Goal: Task Accomplishment & Management: Use online tool/utility

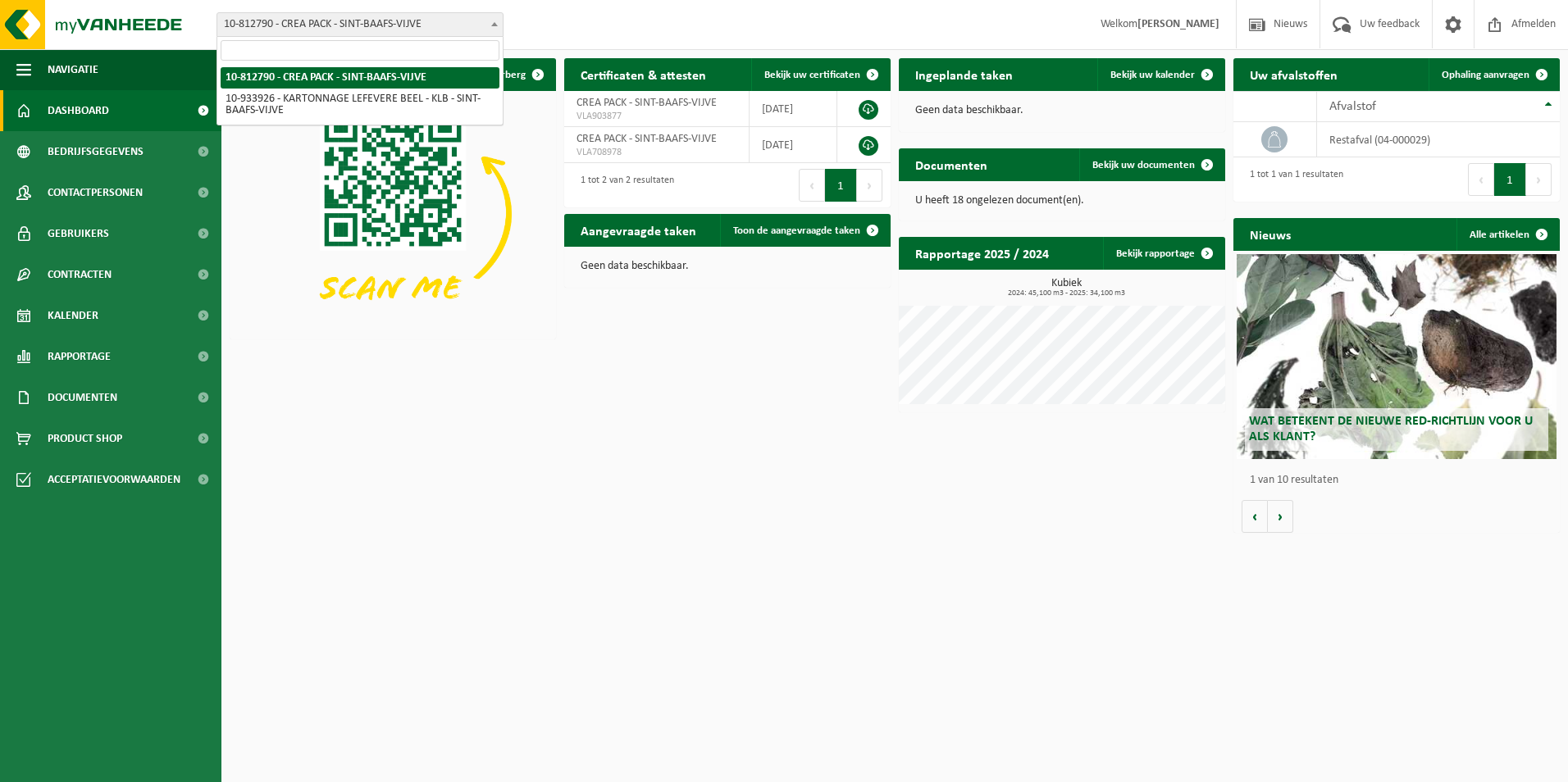
click at [332, 29] on span "10-812790 - CREA PACK - SINT-BAAFS-VIJVE" at bounding box center [360, 25] width 285 height 23
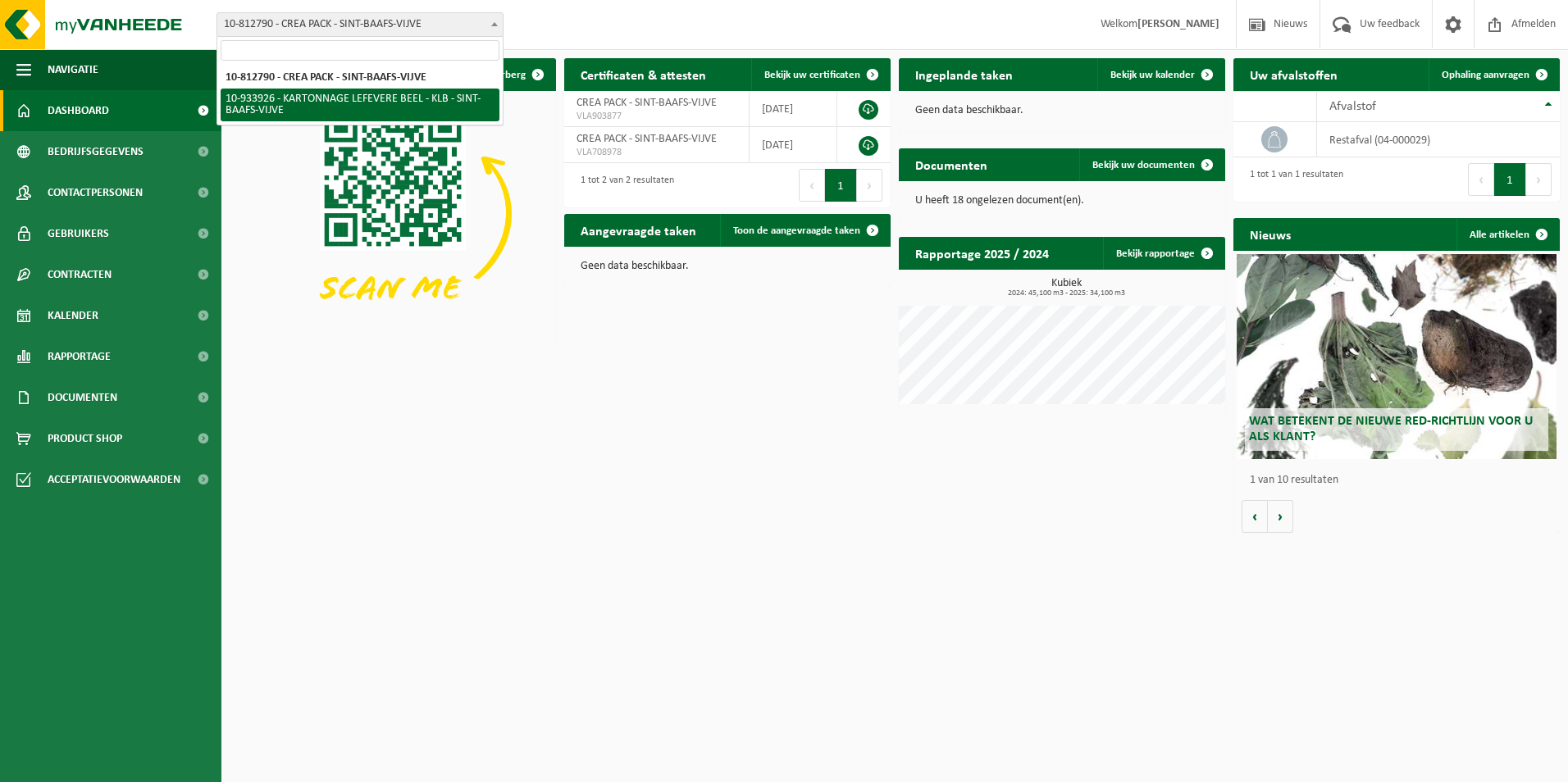
select select "136721"
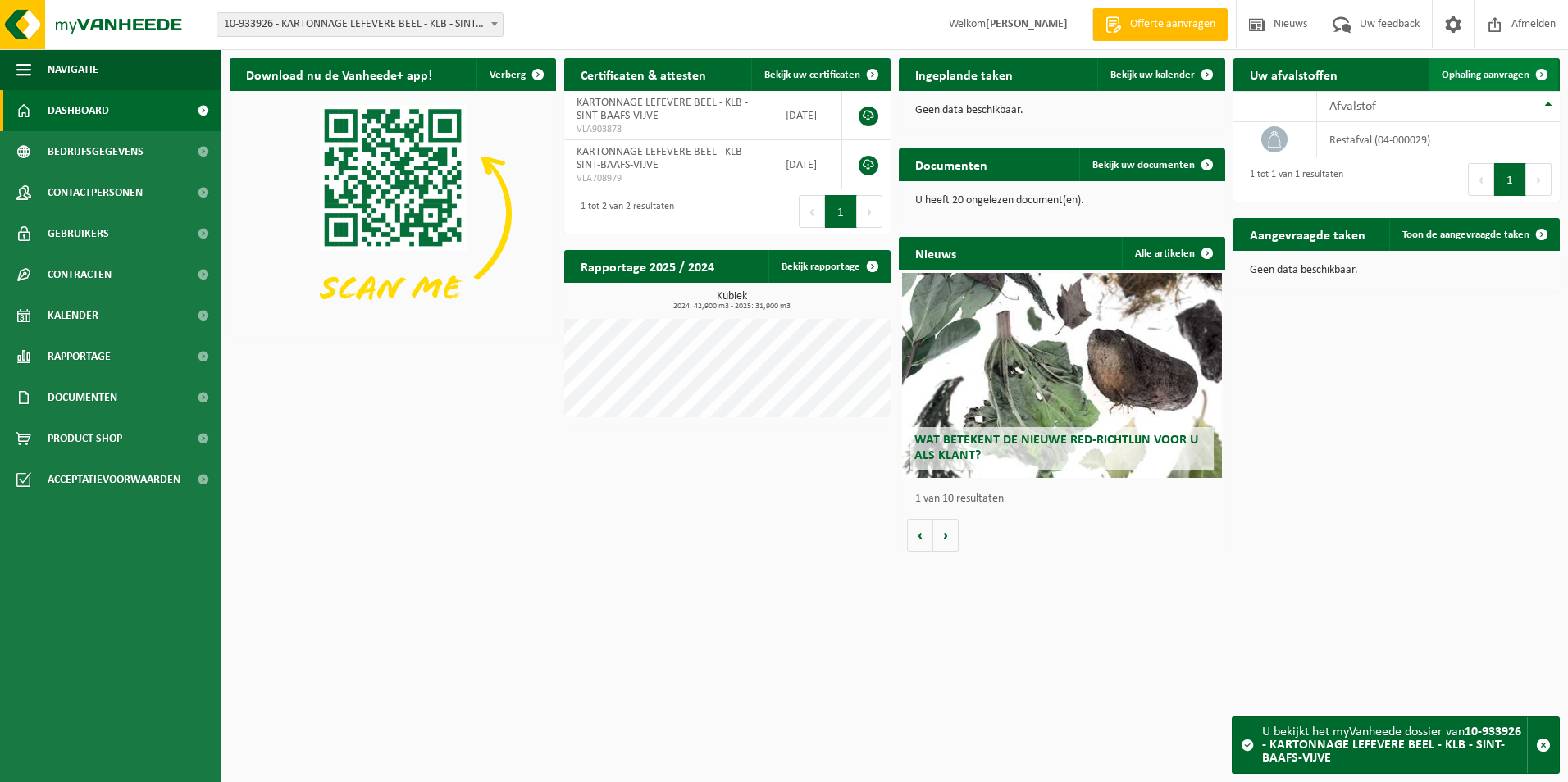
click at [1463, 77] on span "Ophaling aanvragen" at bounding box center [1485, 75] width 87 height 11
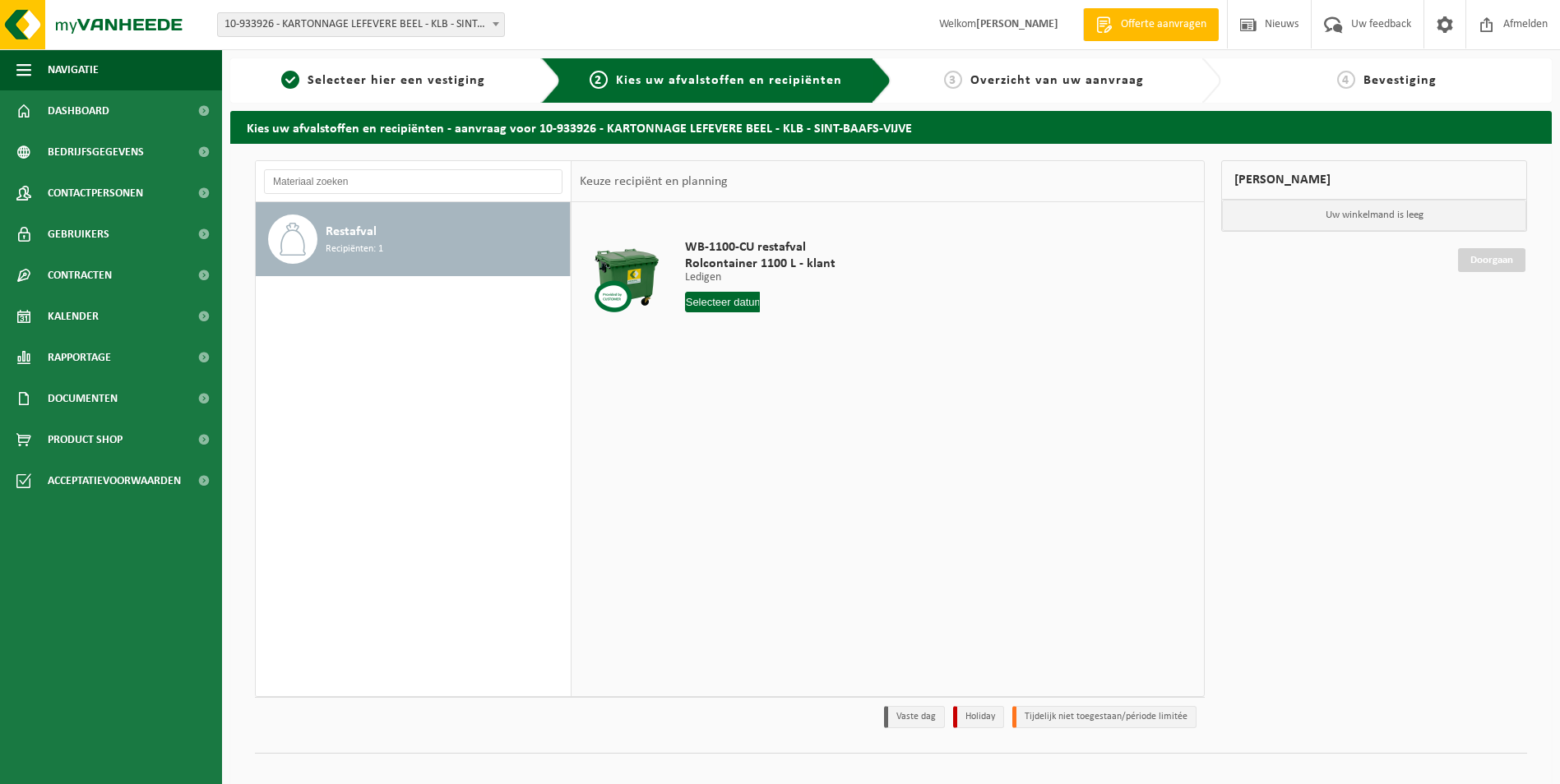
click at [739, 308] on input "text" at bounding box center [722, 302] width 76 height 21
click at [759, 500] on div "27" at bounding box center [757, 500] width 29 height 26
type input "Van [DATE]"
click at [766, 334] on input "3" at bounding box center [733, 333] width 97 height 21
type input "2"
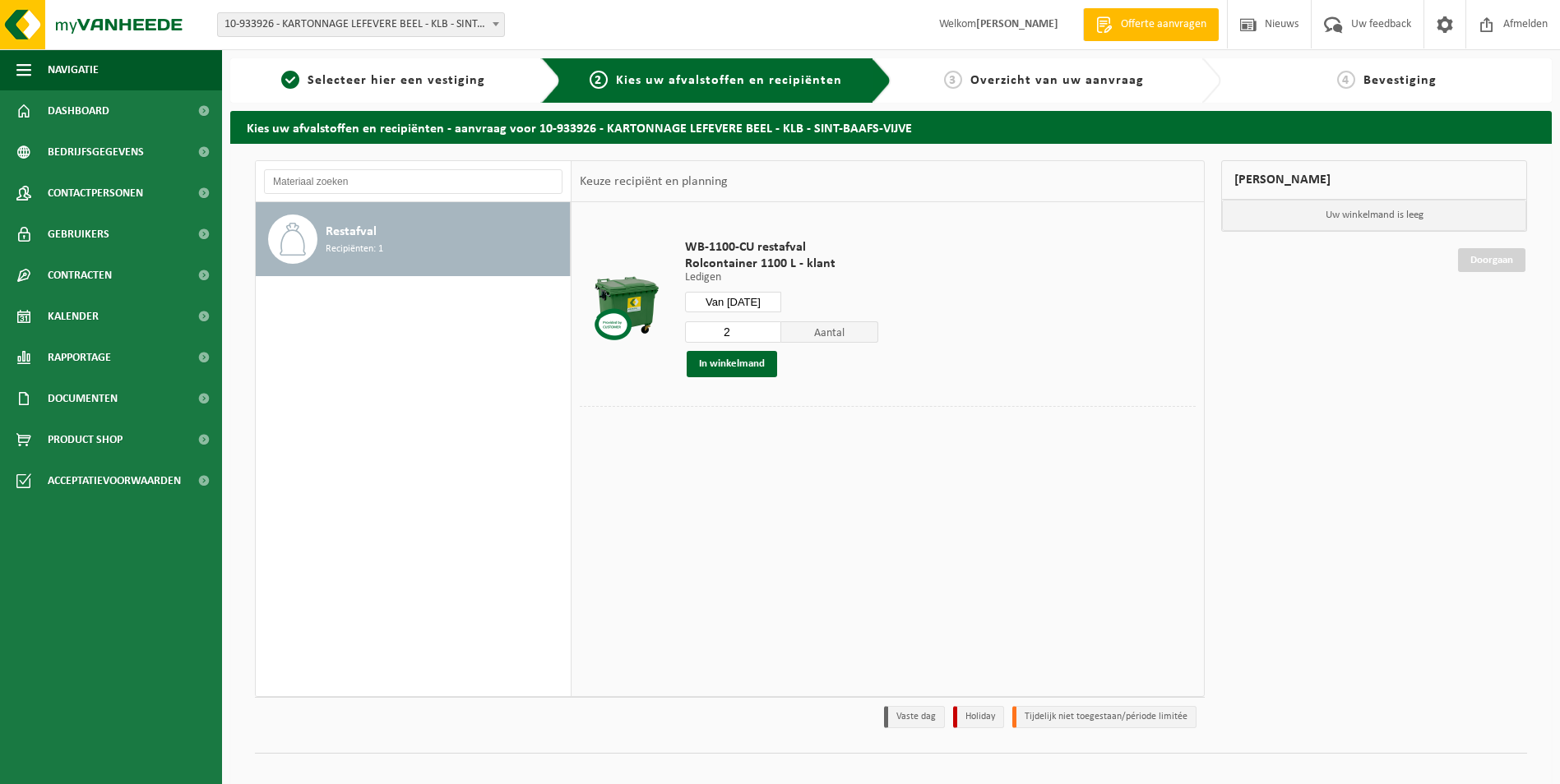
click at [766, 334] on input "2" at bounding box center [733, 333] width 97 height 21
click at [746, 362] on button "In winkelmand" at bounding box center [731, 364] width 90 height 26
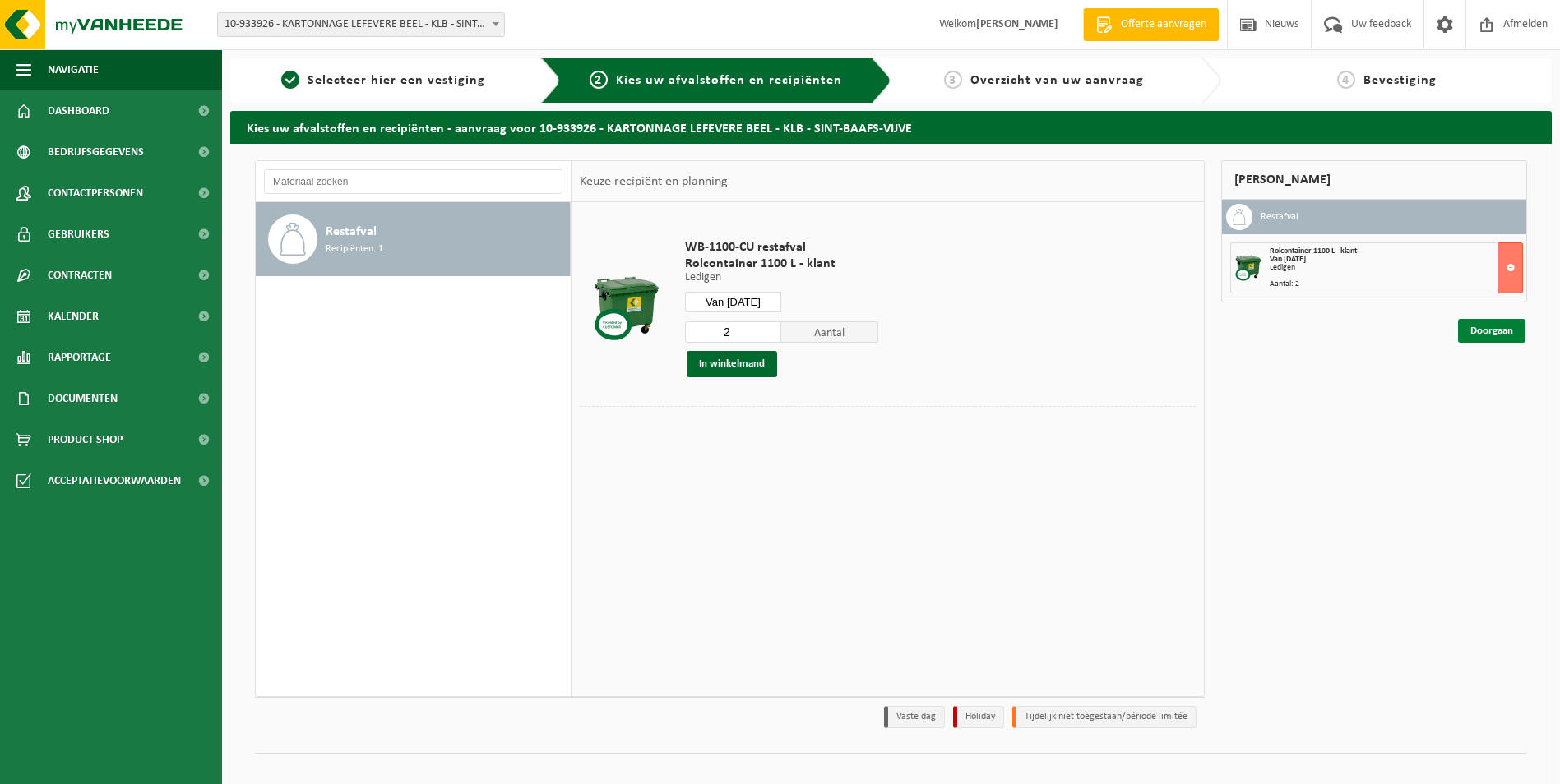
click at [1479, 338] on link "Doorgaan" at bounding box center [1491, 331] width 67 height 24
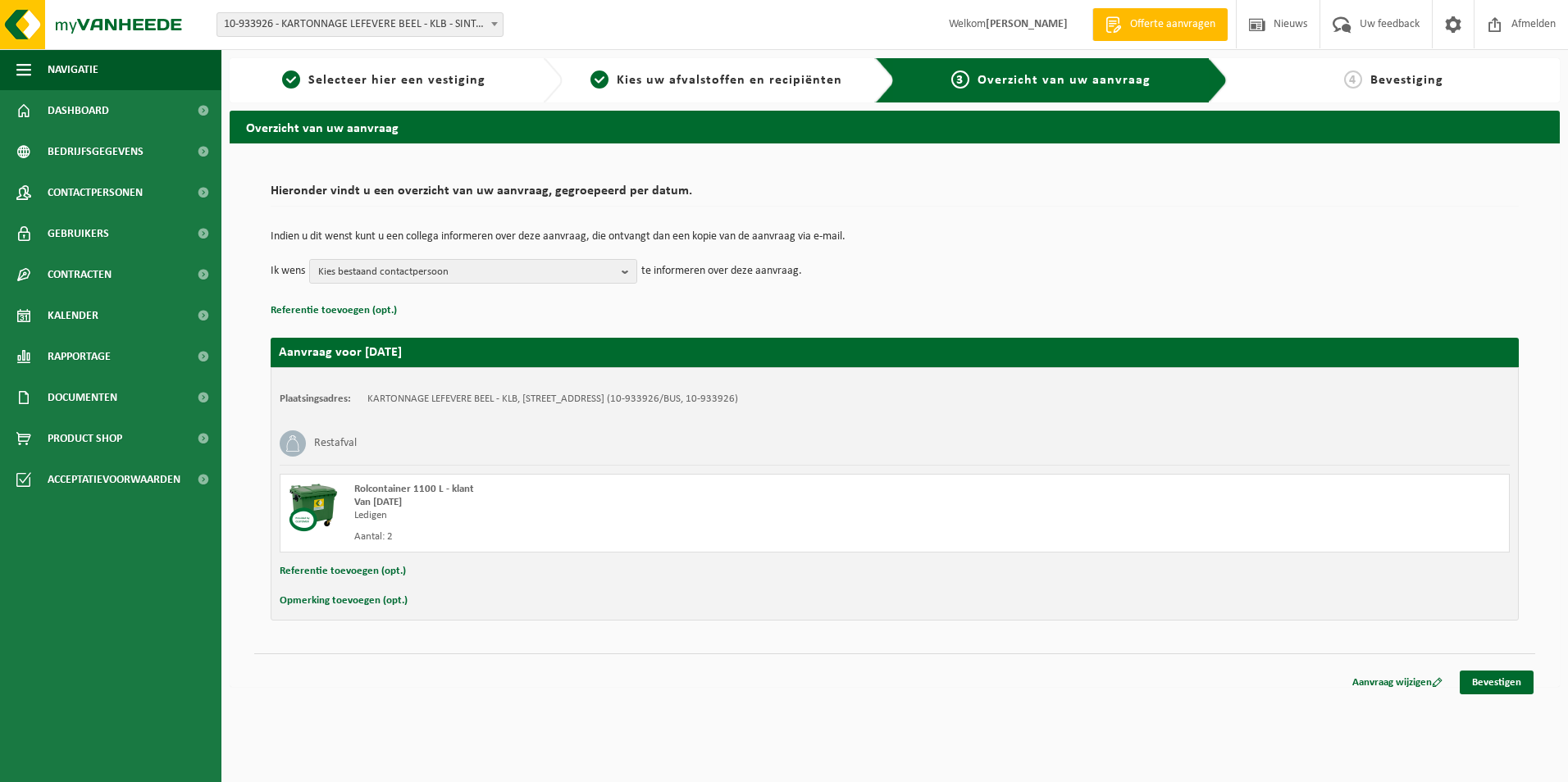
click at [327, 573] on button "Referentie toevoegen (opt.)" at bounding box center [343, 572] width 127 height 21
click at [418, 573] on input "text" at bounding box center [926, 573] width 1133 height 25
type input "954629"
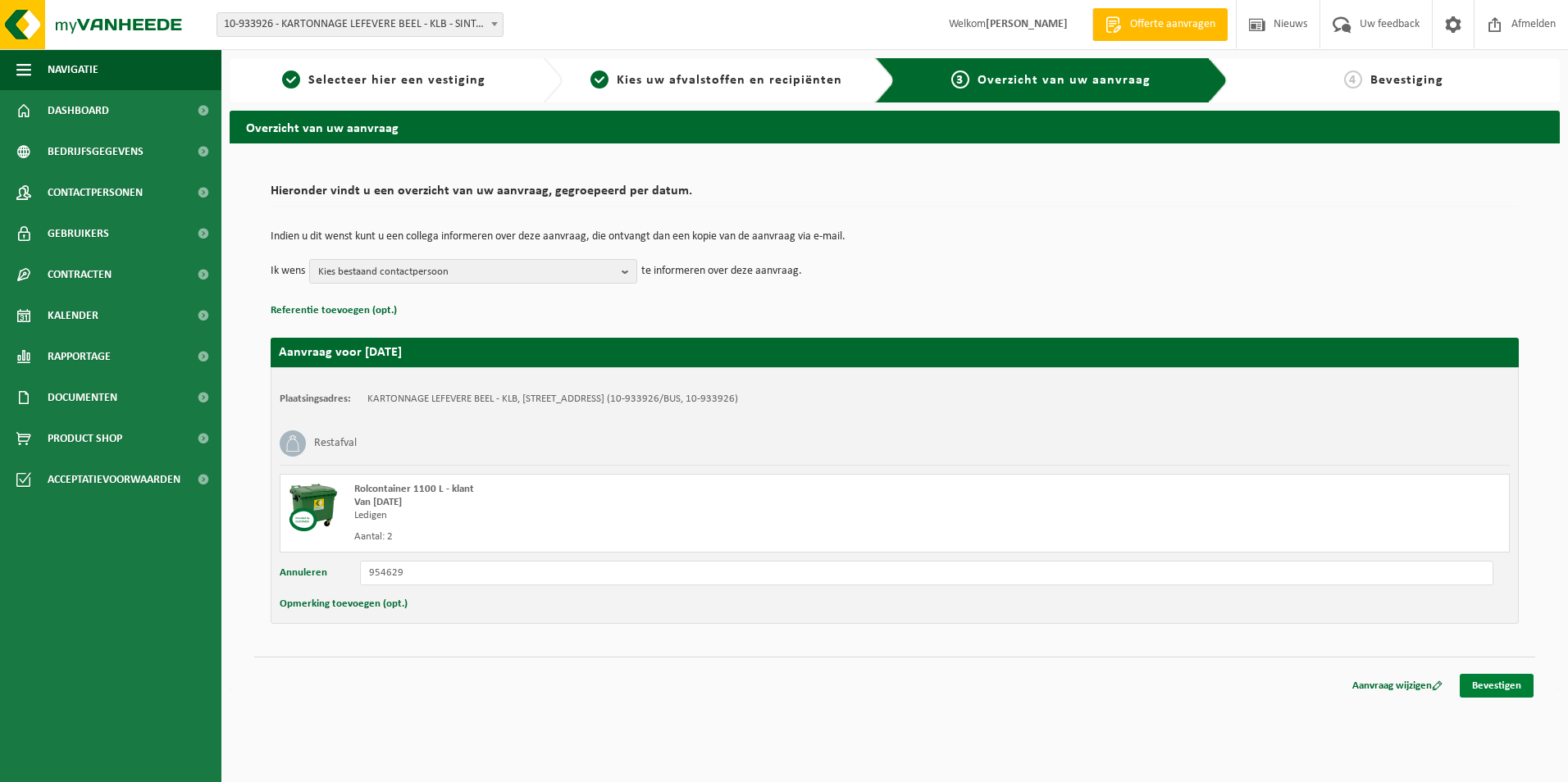
click at [1497, 692] on link "Bevestigen" at bounding box center [1496, 686] width 74 height 24
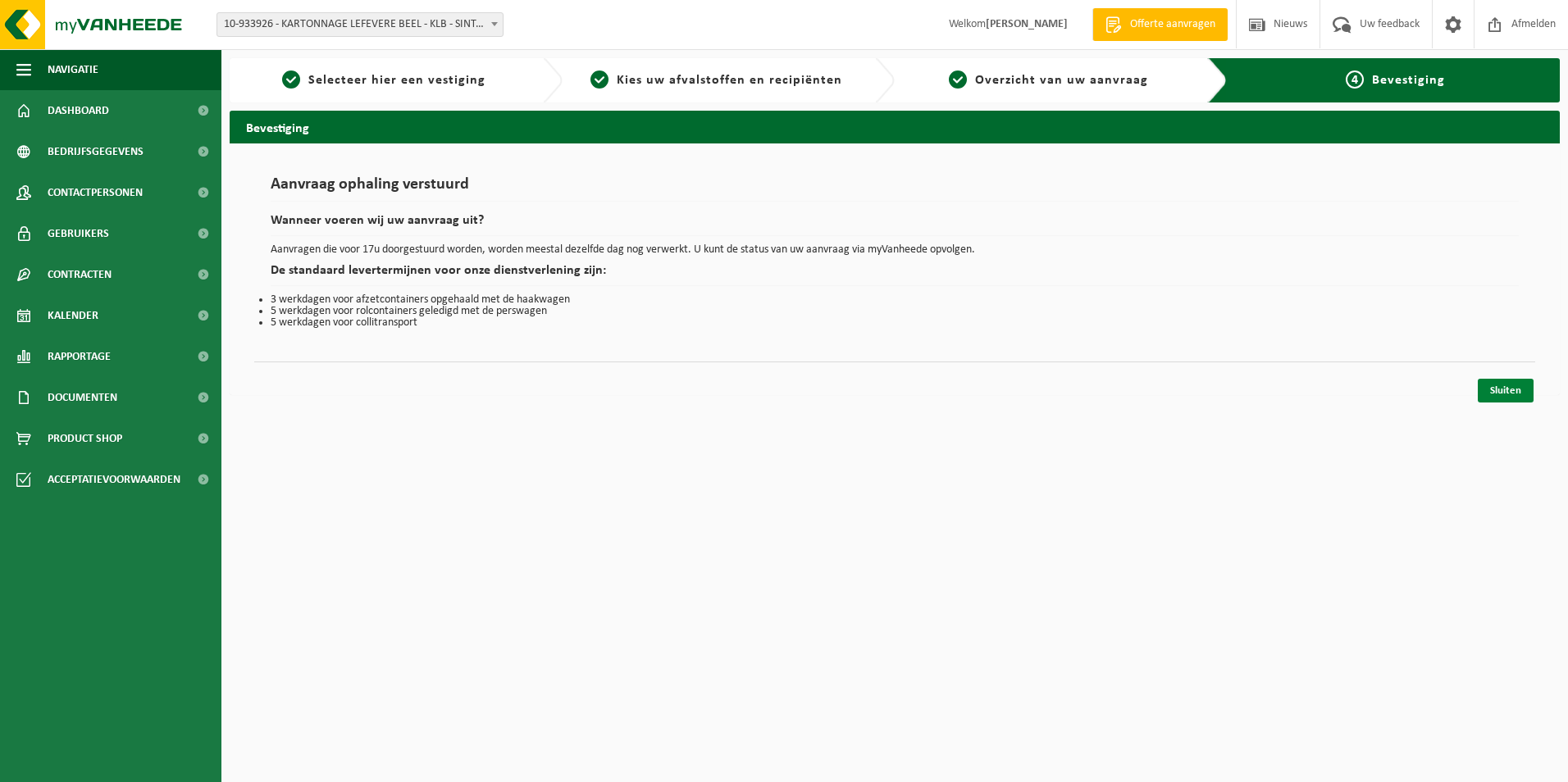
click at [1487, 389] on link "Sluiten" at bounding box center [1505, 391] width 56 height 24
